Goal: Task Accomplishment & Management: Complete application form

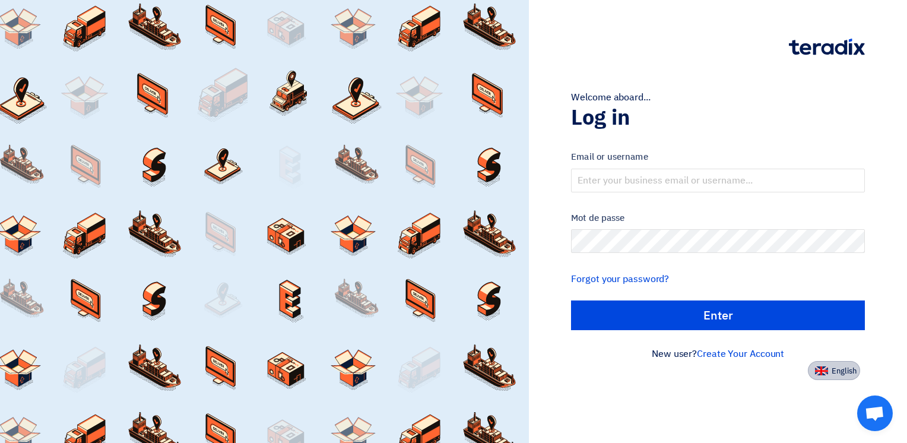
click at [833, 372] on span "English" at bounding box center [844, 371] width 25 height 8
type input "Sign in"
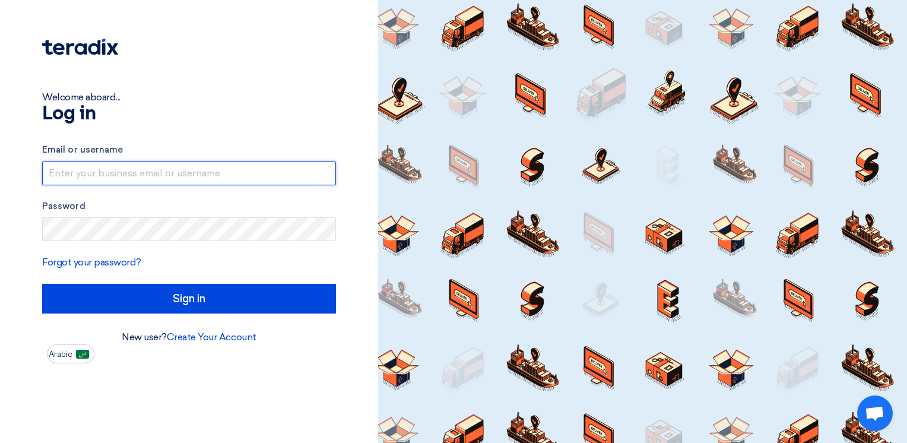
click at [101, 178] on input "text" at bounding box center [189, 174] width 294 height 24
type input "[PERSON_NAME][EMAIL_ADDRESS][DOMAIN_NAME]"
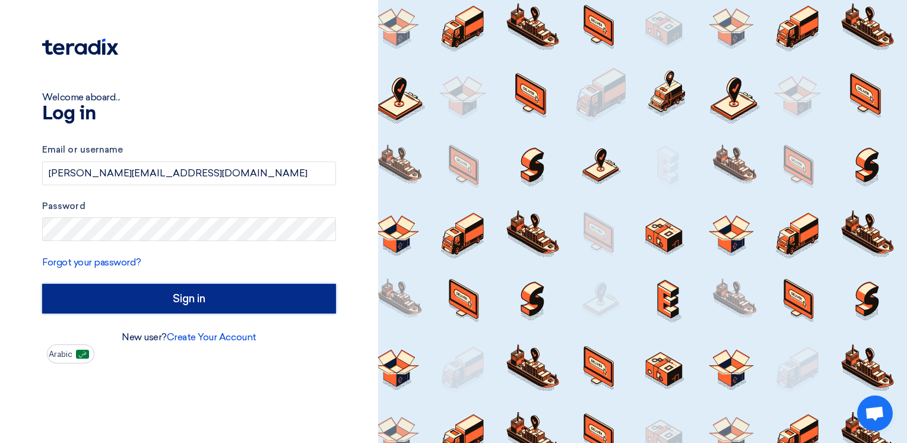
click at [170, 294] on input "Sign in" at bounding box center [189, 299] width 294 height 30
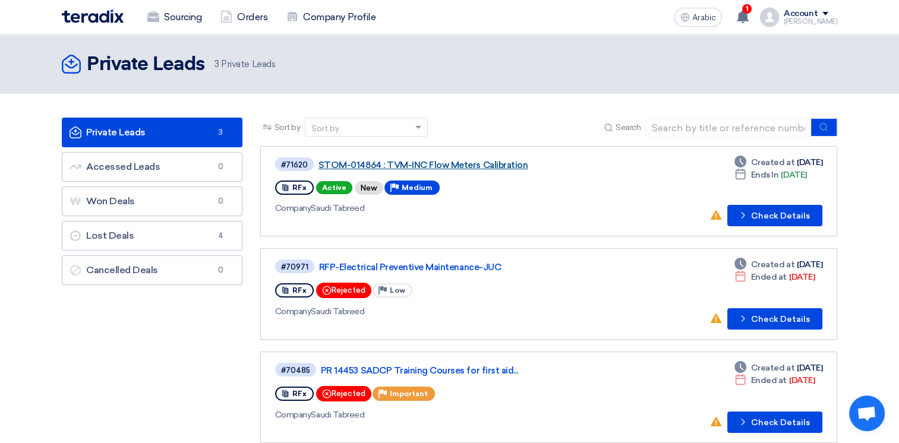
click at [380, 165] on link "STOM-014864 : TVM-INC Flow Meters Calibration" at bounding box center [466, 165] width 297 height 11
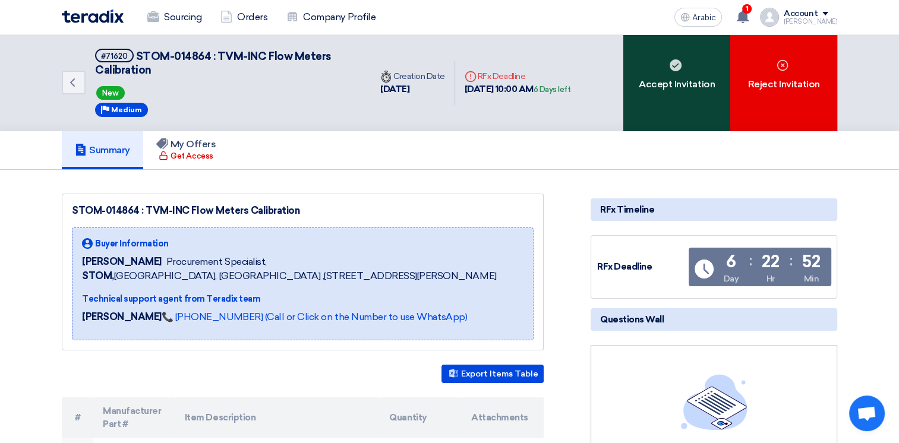
click at [672, 78] on font "Accept Invitation" at bounding box center [676, 84] width 76 height 14
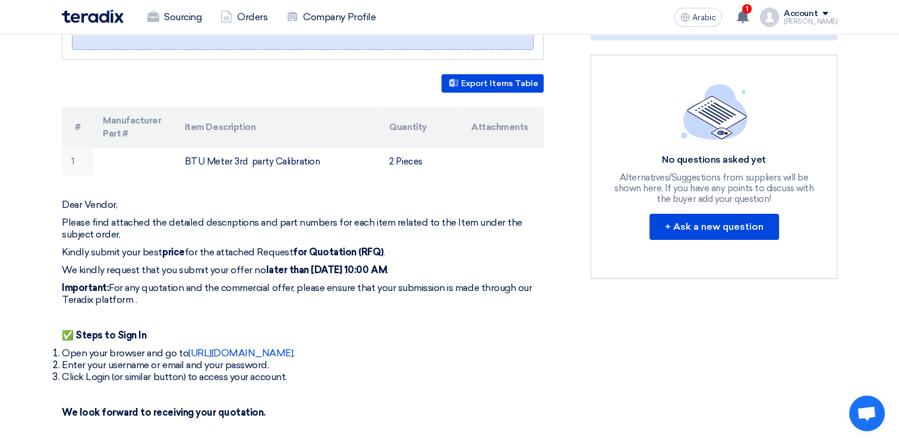
scroll to position [238, 0]
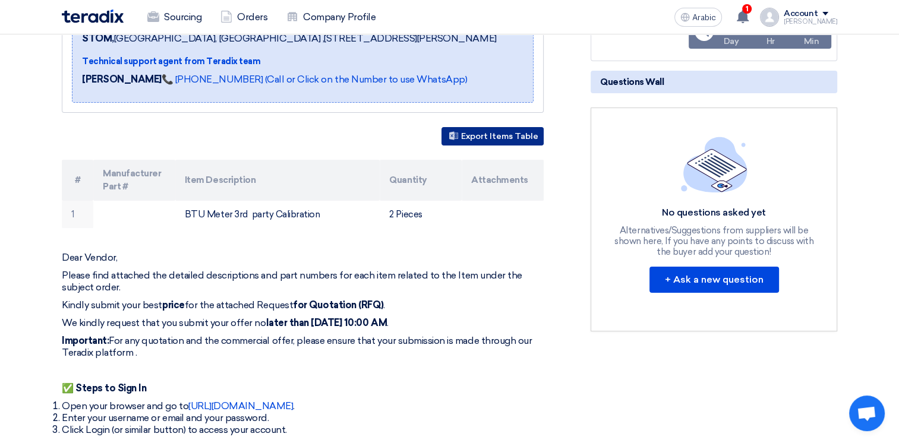
click at [506, 141] on font "Export Items Table" at bounding box center [499, 136] width 77 height 10
click at [828, 12] on span at bounding box center [825, 14] width 6 height 4
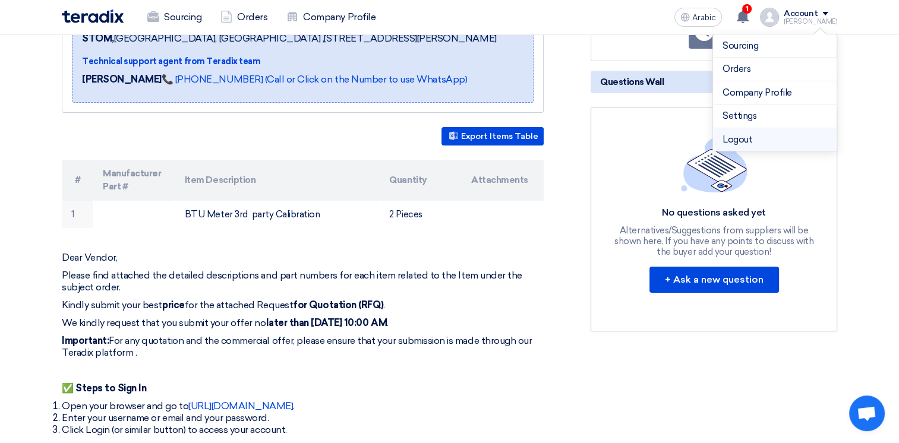
click at [748, 133] on li "Logout" at bounding box center [775, 139] width 124 height 23
